Goal: Find specific page/section: Find specific page/section

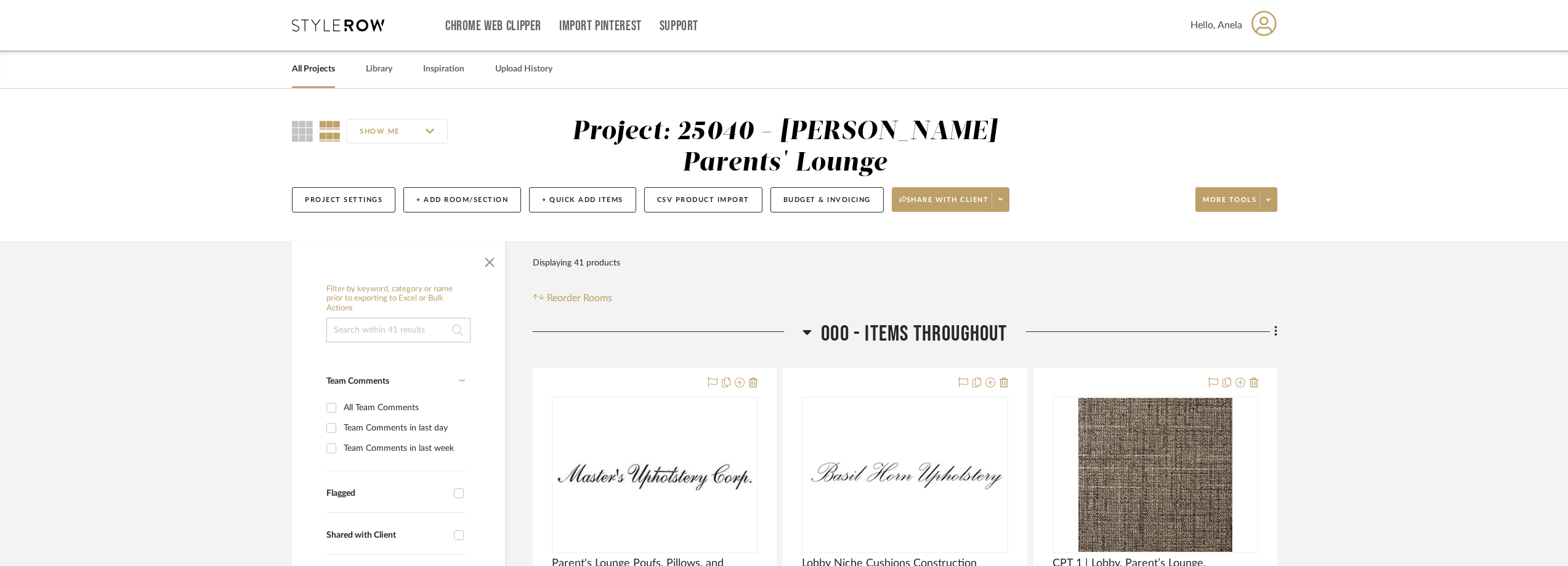
click at [338, 24] on icon at bounding box center [338, 25] width 92 height 13
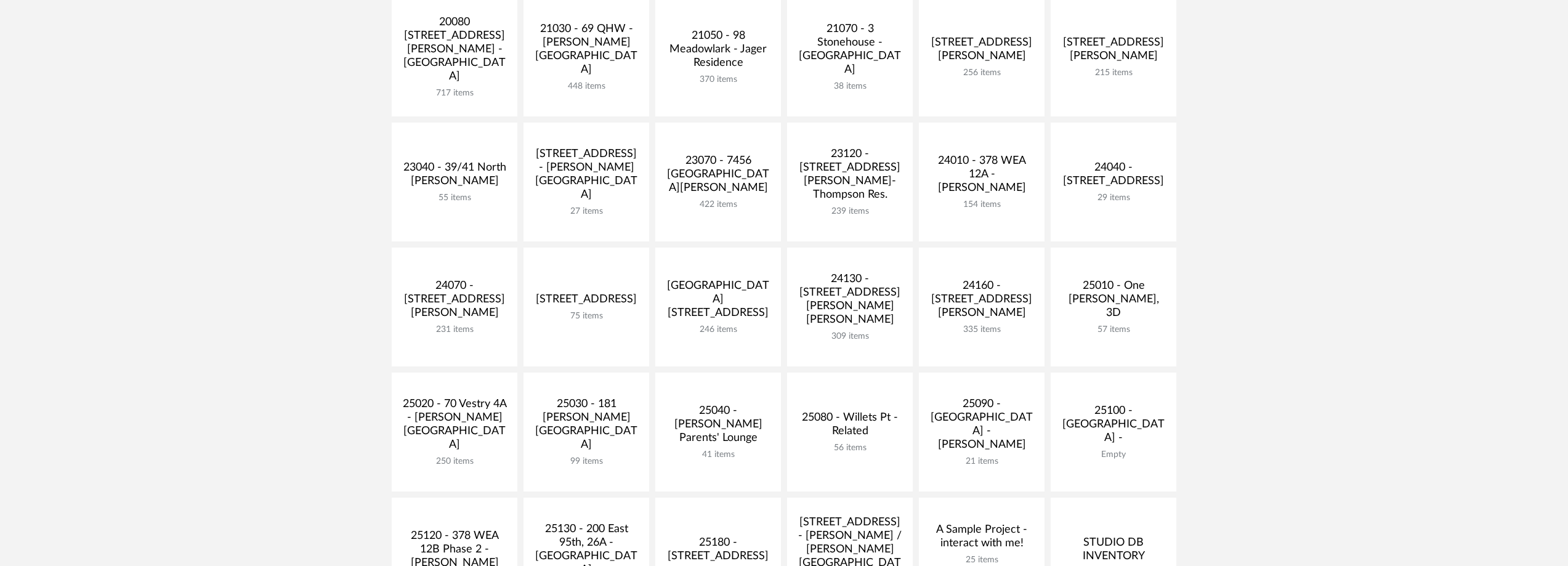
scroll to position [370, 0]
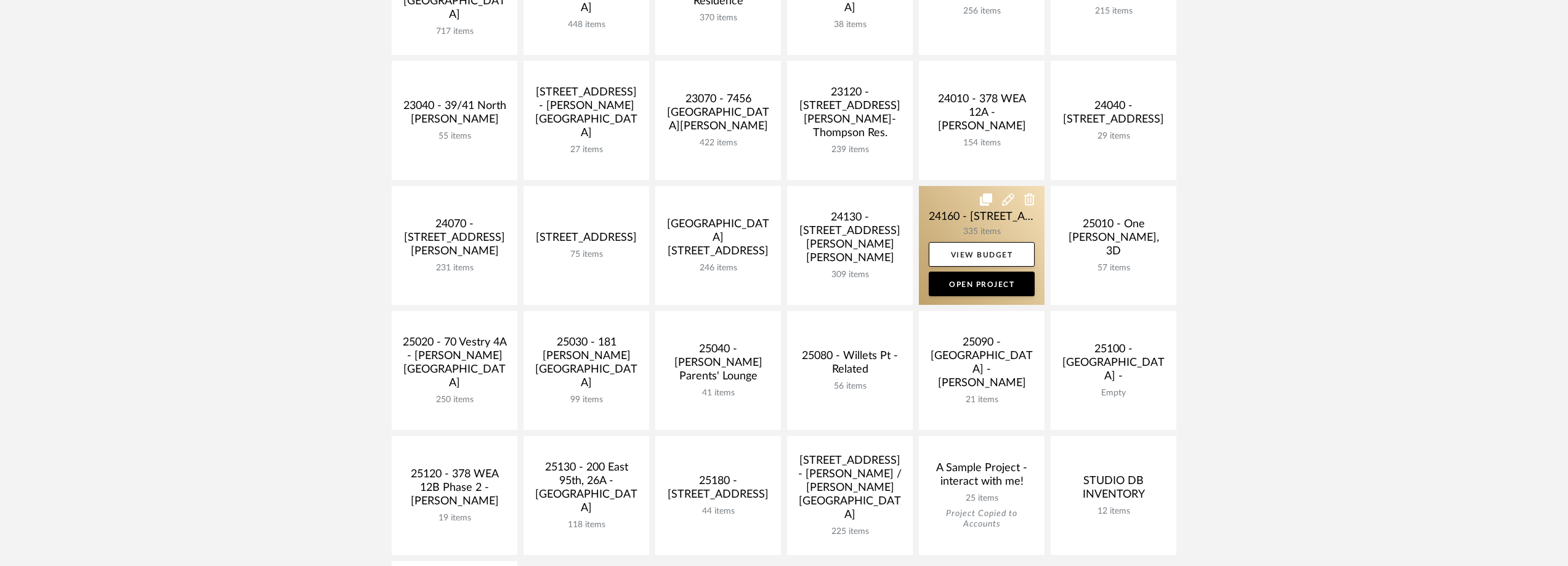
click at [986, 228] on link at bounding box center [982, 246] width 126 height 119
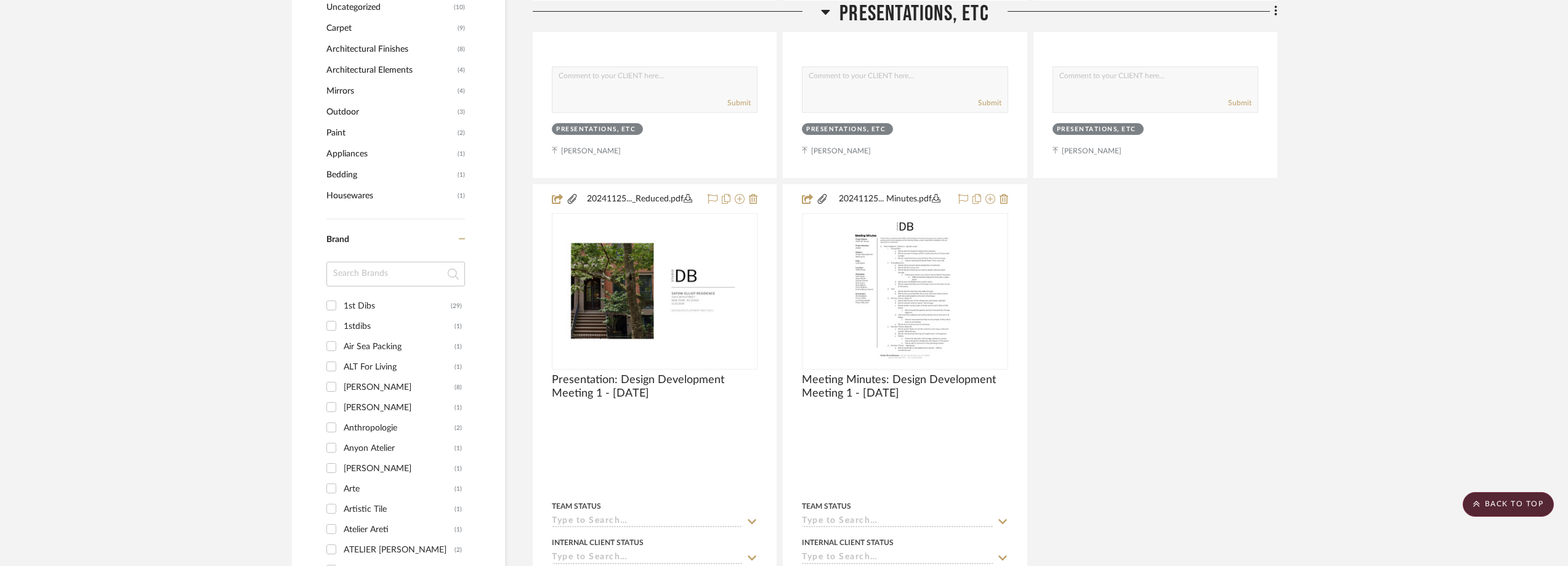
scroll to position [1479, 0]
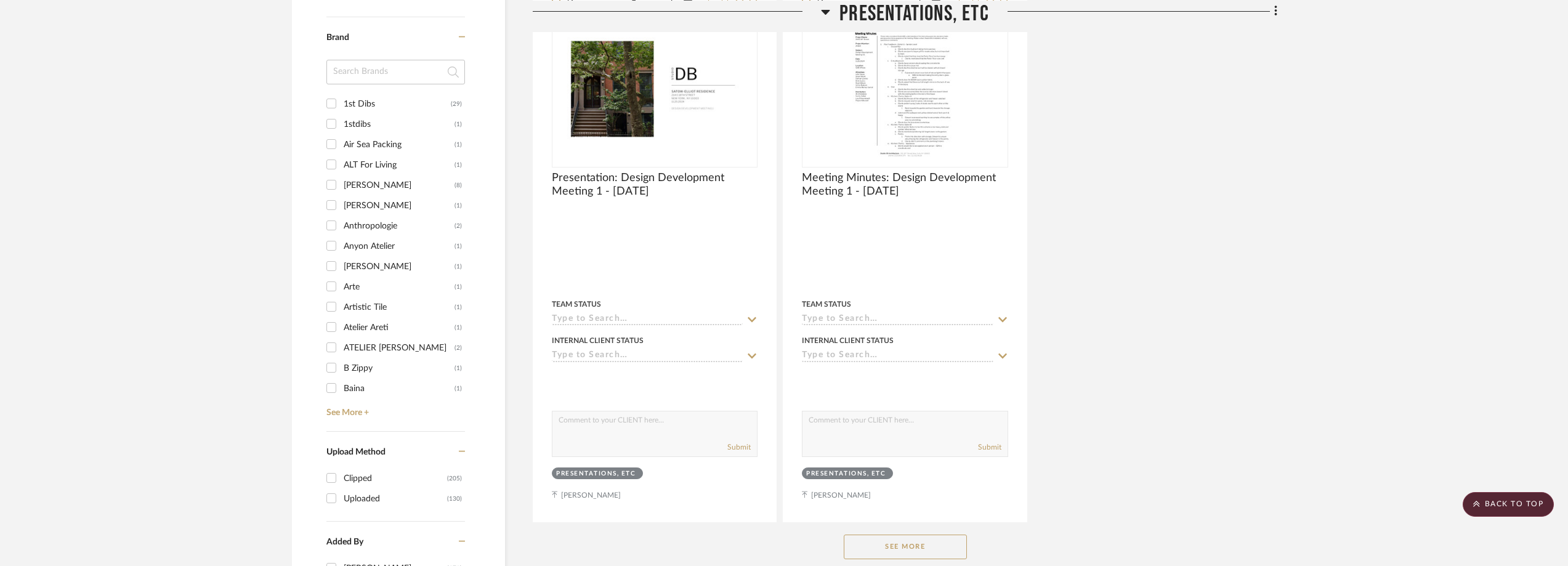
click at [382, 108] on div "1st Dibs" at bounding box center [397, 104] width 107 height 20
click at [341, 108] on input "1st Dibs (29)" at bounding box center [331, 103] width 20 height 20
checkbox input "true"
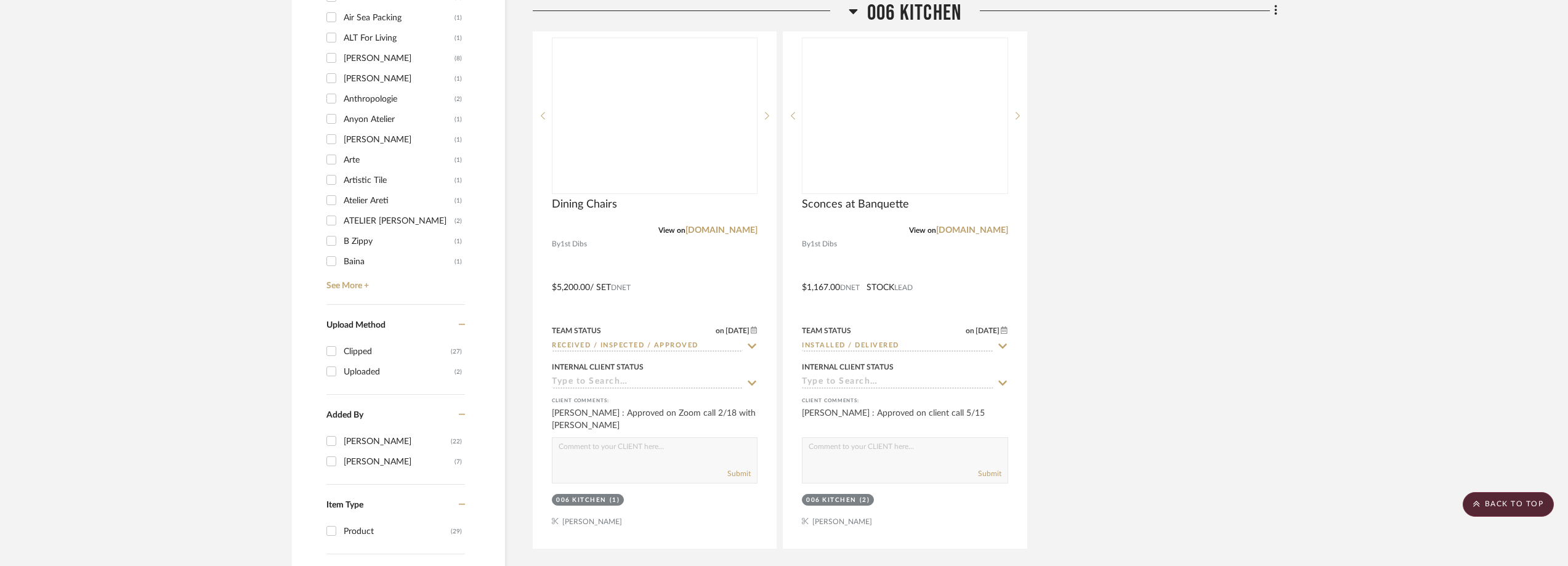
scroll to position [986, 0]
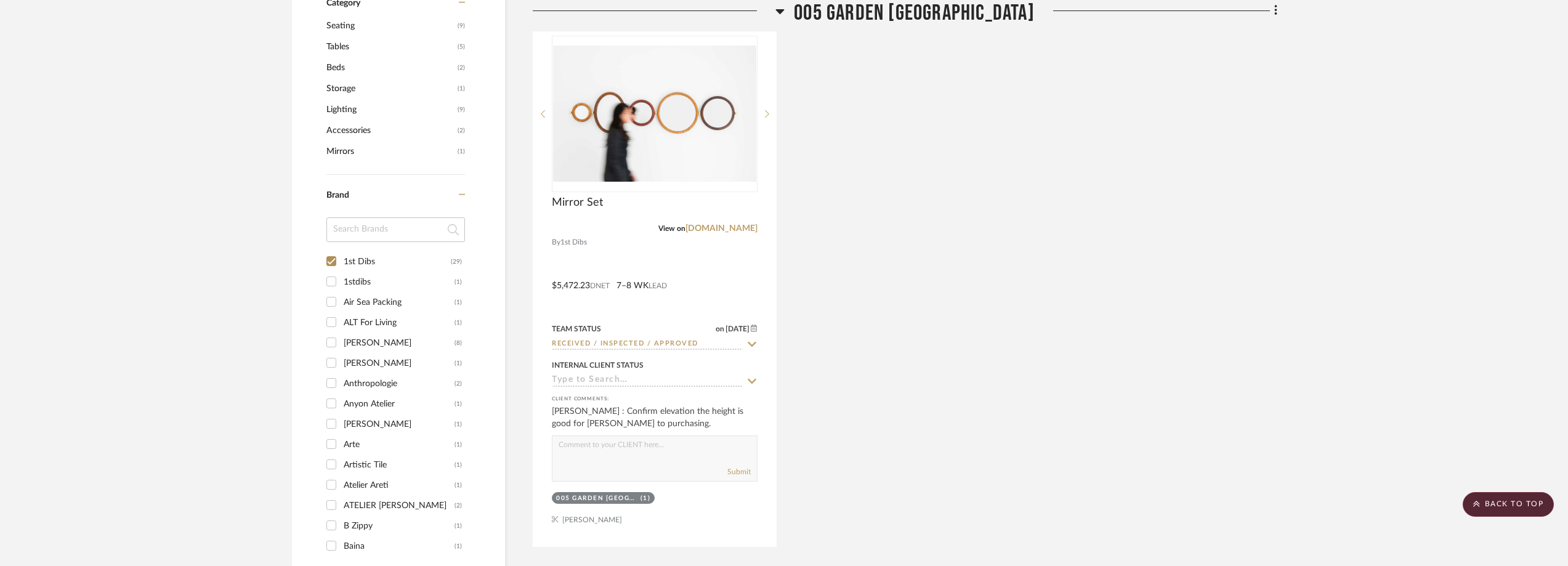
click at [370, 281] on div "1stdibs" at bounding box center [400, 282] width 111 height 20
click at [341, 281] on input "1stdibs (1)" at bounding box center [331, 281] width 20 height 20
checkbox input "true"
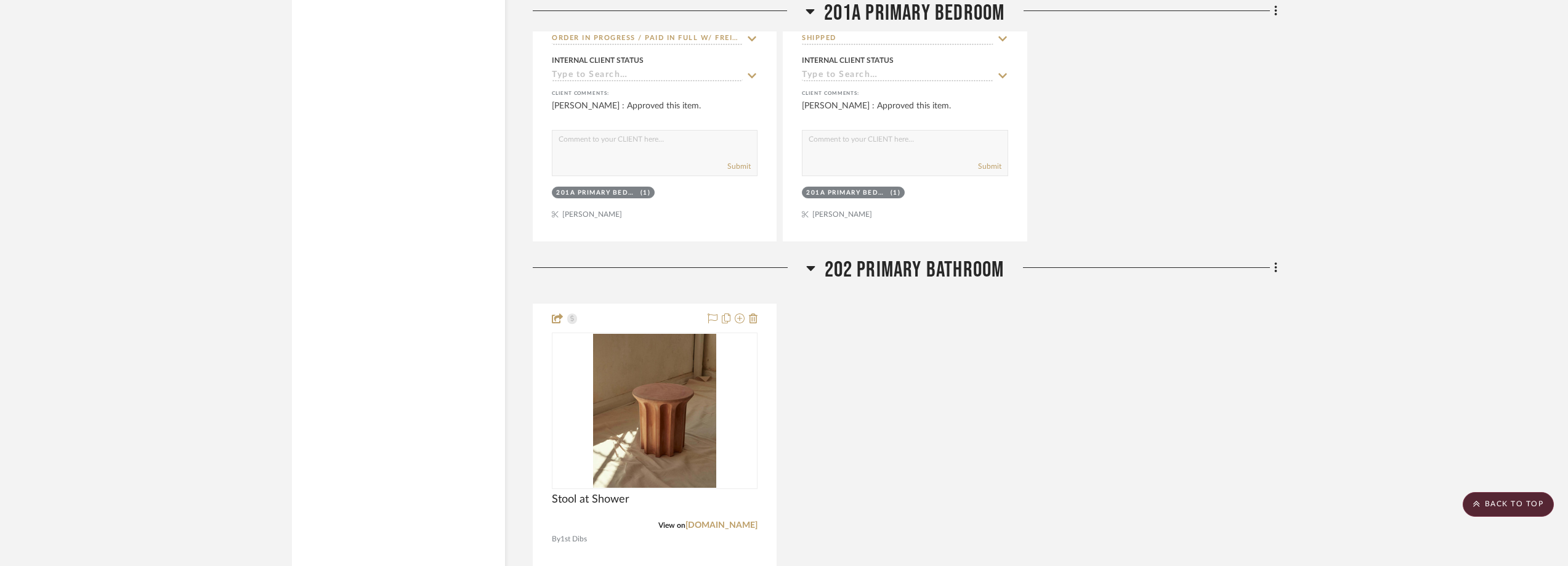
scroll to position [5300, 0]
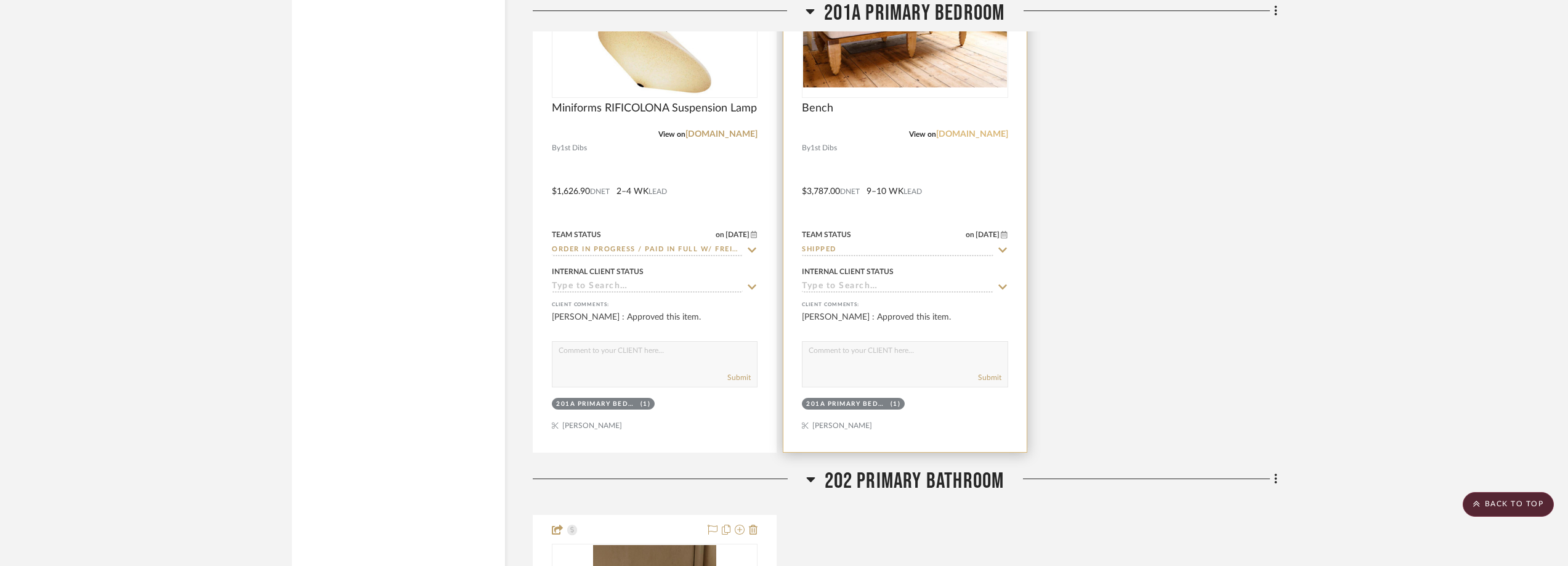
click at [974, 134] on link "[DOMAIN_NAME]" at bounding box center [971, 134] width 72 height 9
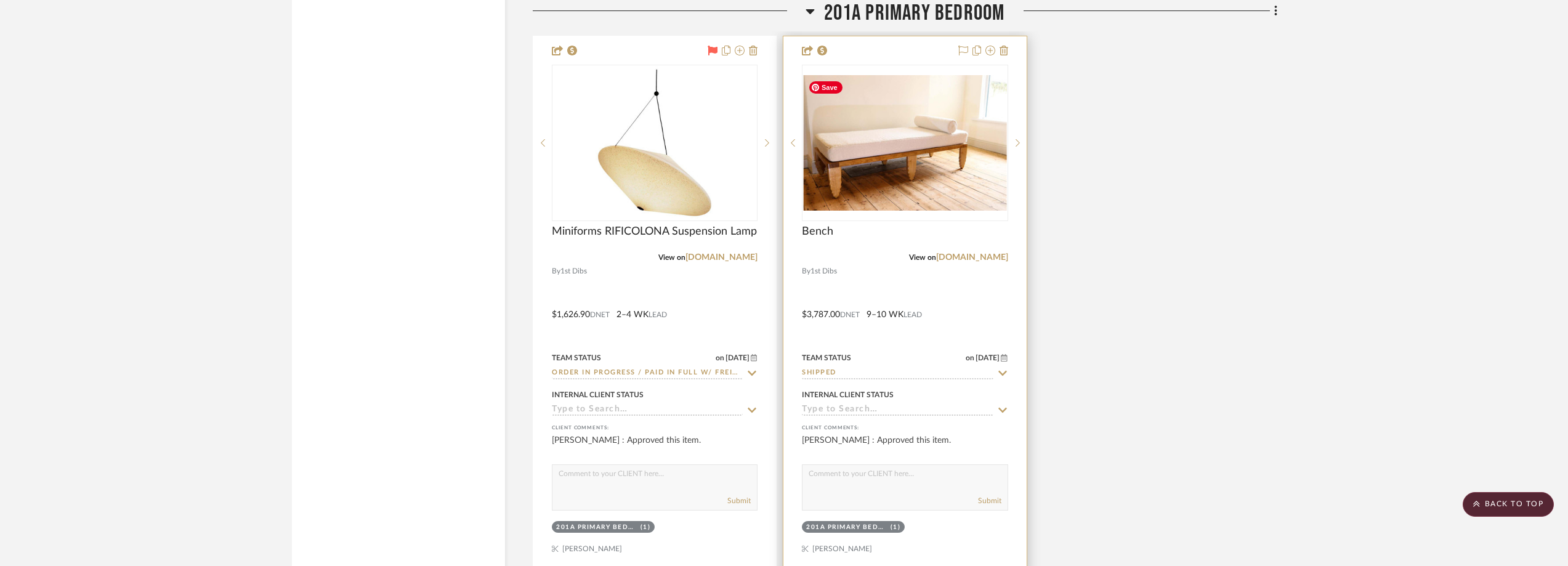
click at [902, 125] on img "0" at bounding box center [905, 143] width 203 height 136
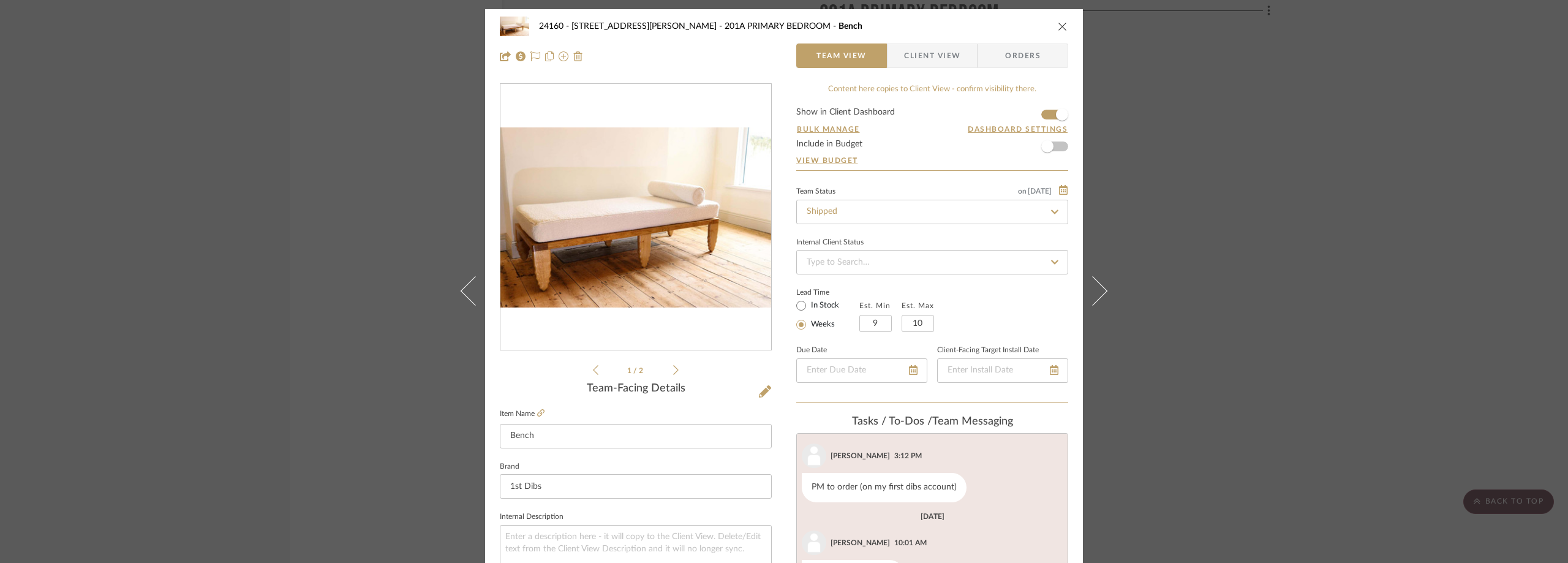
scroll to position [148, 0]
click at [941, 47] on span "Client View" at bounding box center [932, 55] width 56 height 25
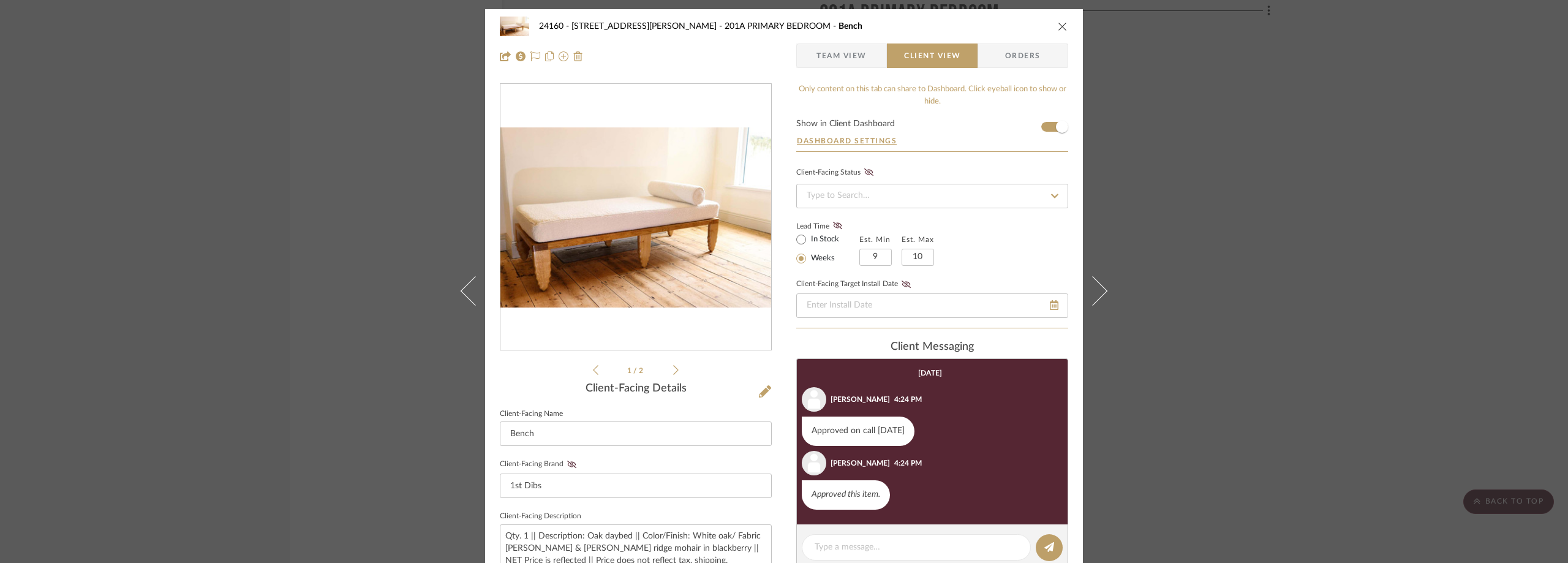
scroll to position [184, 0]
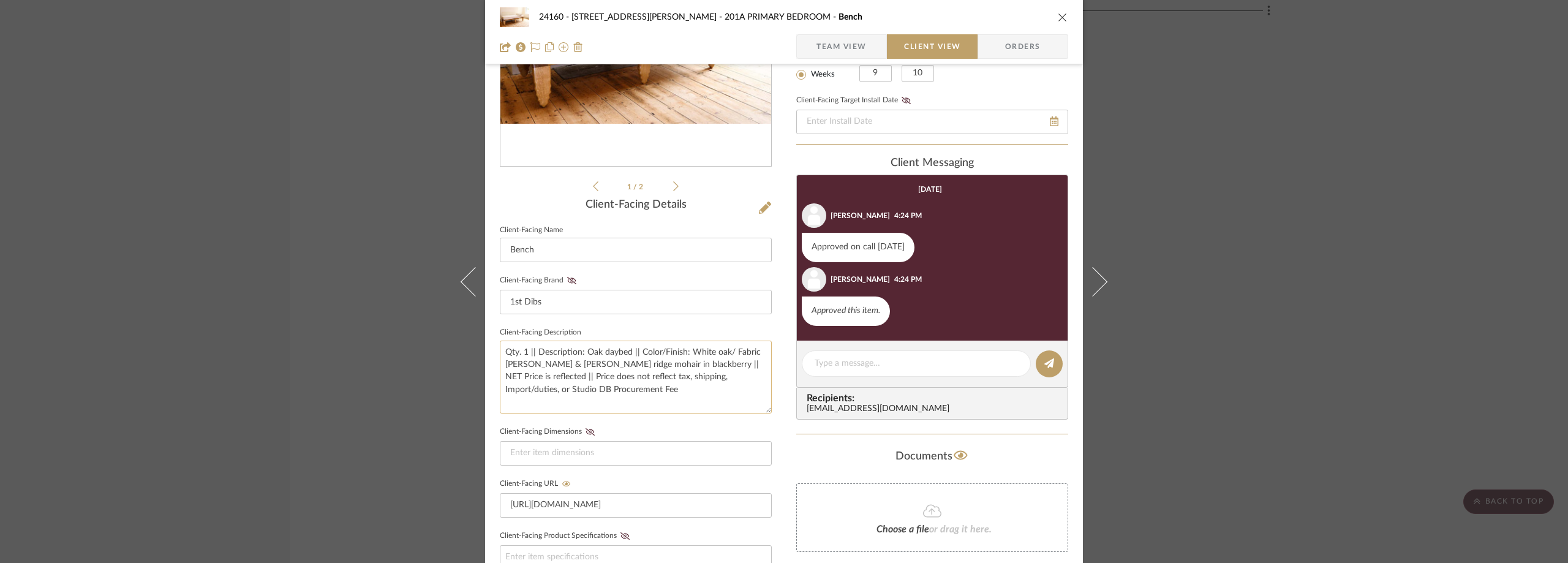
drag, startPoint x: 534, startPoint y: 352, endPoint x: 669, endPoint y: 364, distance: 135.5
click at [669, 364] on textarea "Qty. 1 || Description: Oak daybed || Color/Finish: White oak/ Fabric [PERSON_NA…" at bounding box center [636, 377] width 272 height 73
